Goal: Task Accomplishment & Management: Manage account settings

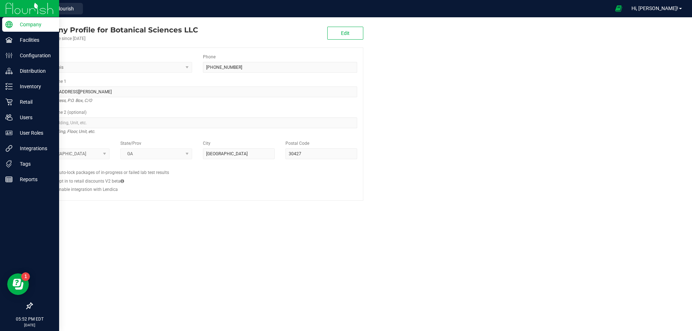
click at [23, 8] on img at bounding box center [29, 8] width 48 height 17
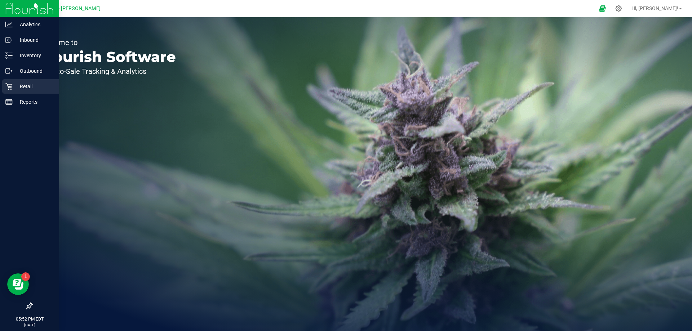
click at [30, 85] on p "Retail" at bounding box center [34, 86] width 43 height 9
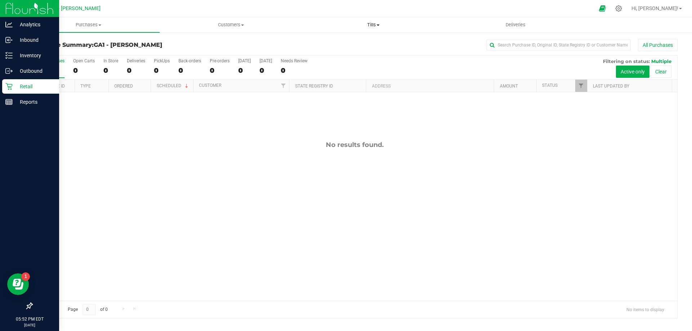
click at [382, 27] on span "Tills" at bounding box center [373, 25] width 142 height 6
click at [329, 42] on span "Manage tills" at bounding box center [326, 43] width 49 height 6
